Goal: Navigation & Orientation: Find specific page/section

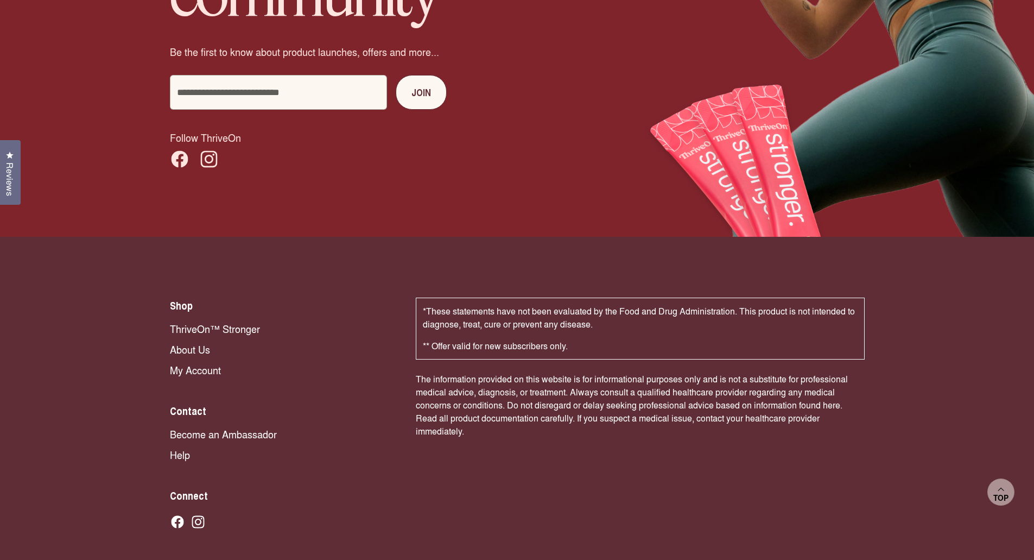
scroll to position [7437, 0]
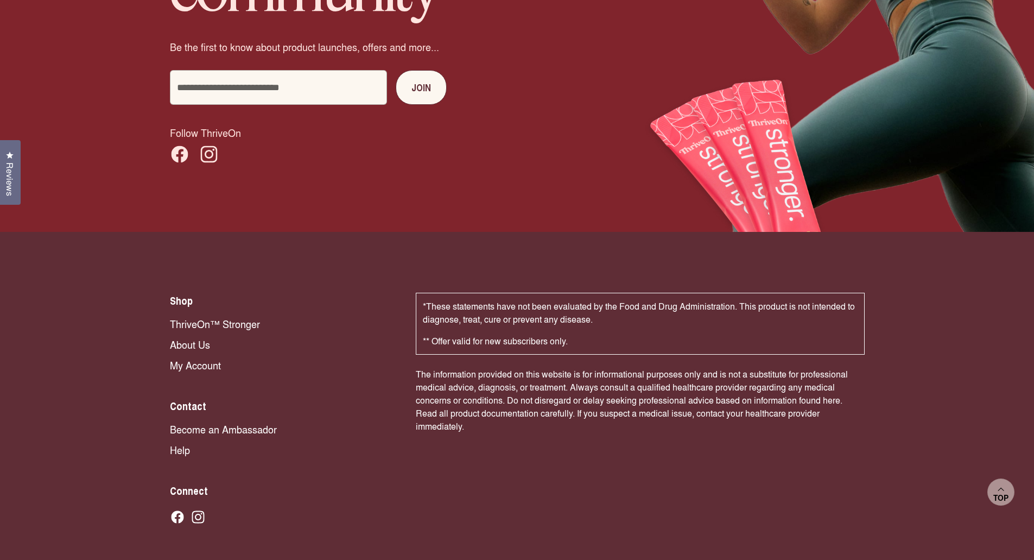
click at [195, 337] on link "About Us" at bounding box center [282, 344] width 224 height 14
